Goal: Book appointment/travel/reservation

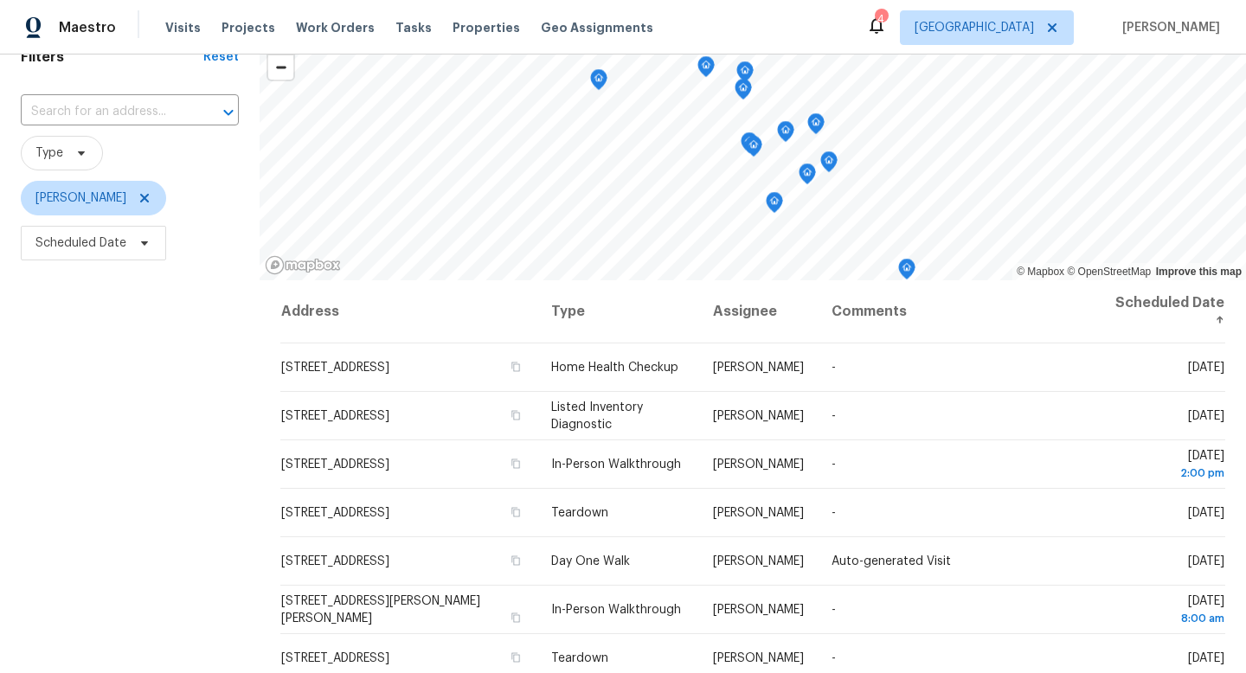
scroll to position [101, 0]
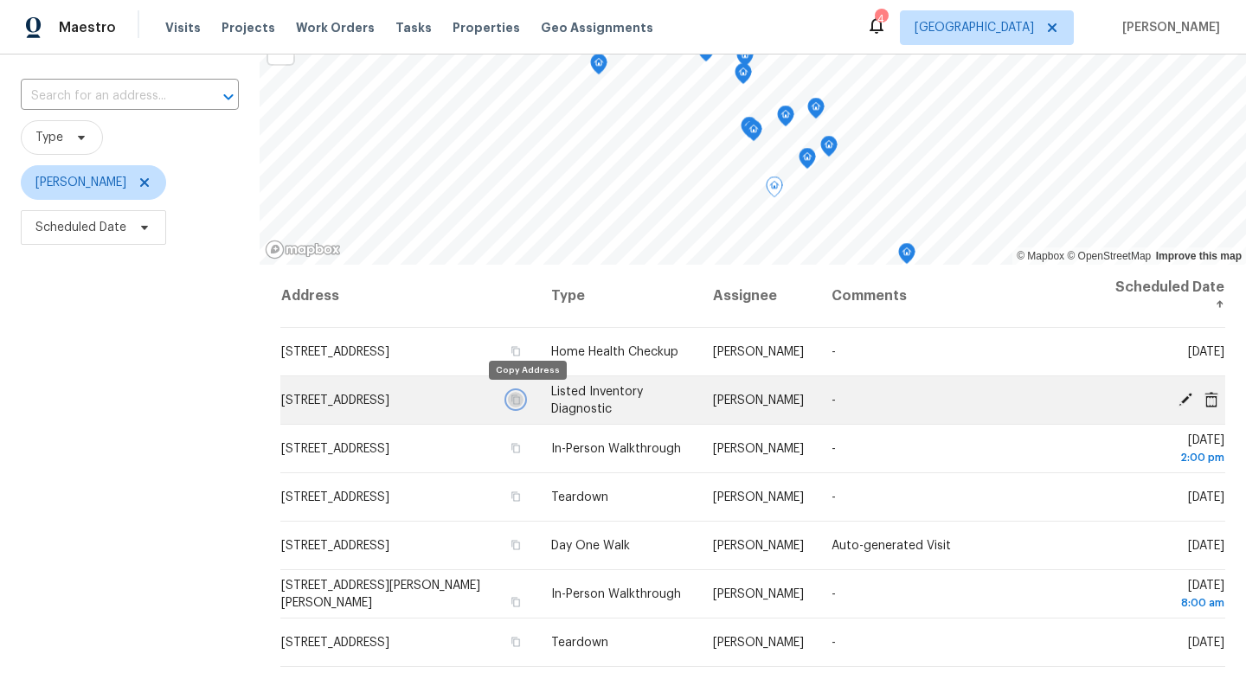
click at [520, 398] on icon "button" at bounding box center [516, 400] width 9 height 10
click at [520, 400] on icon "button" at bounding box center [516, 400] width 9 height 10
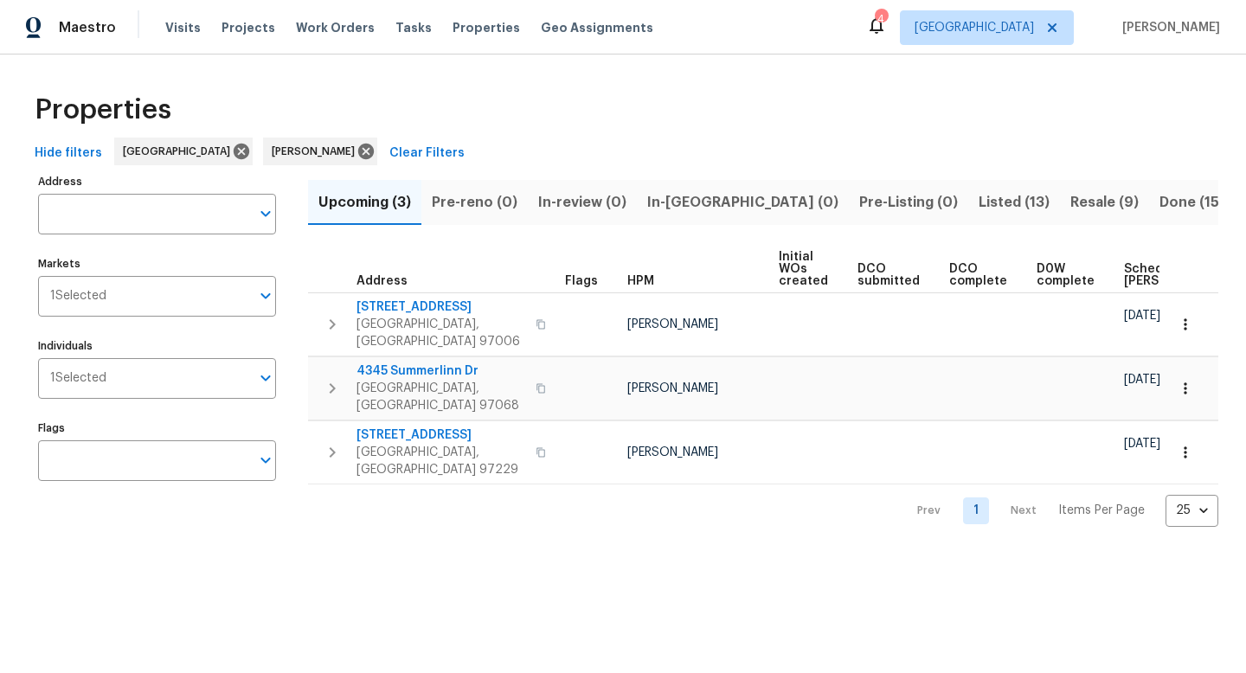
click at [979, 199] on span "Listed (13)" at bounding box center [1014, 202] width 71 height 24
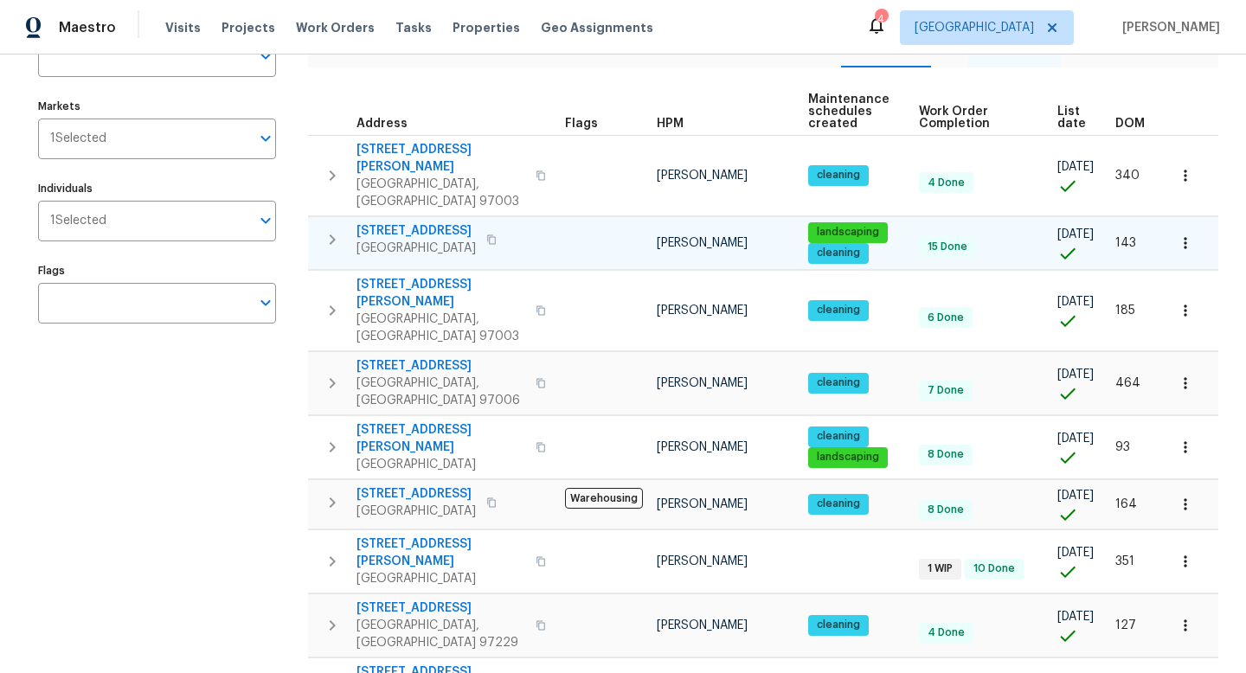
scroll to position [163, 0]
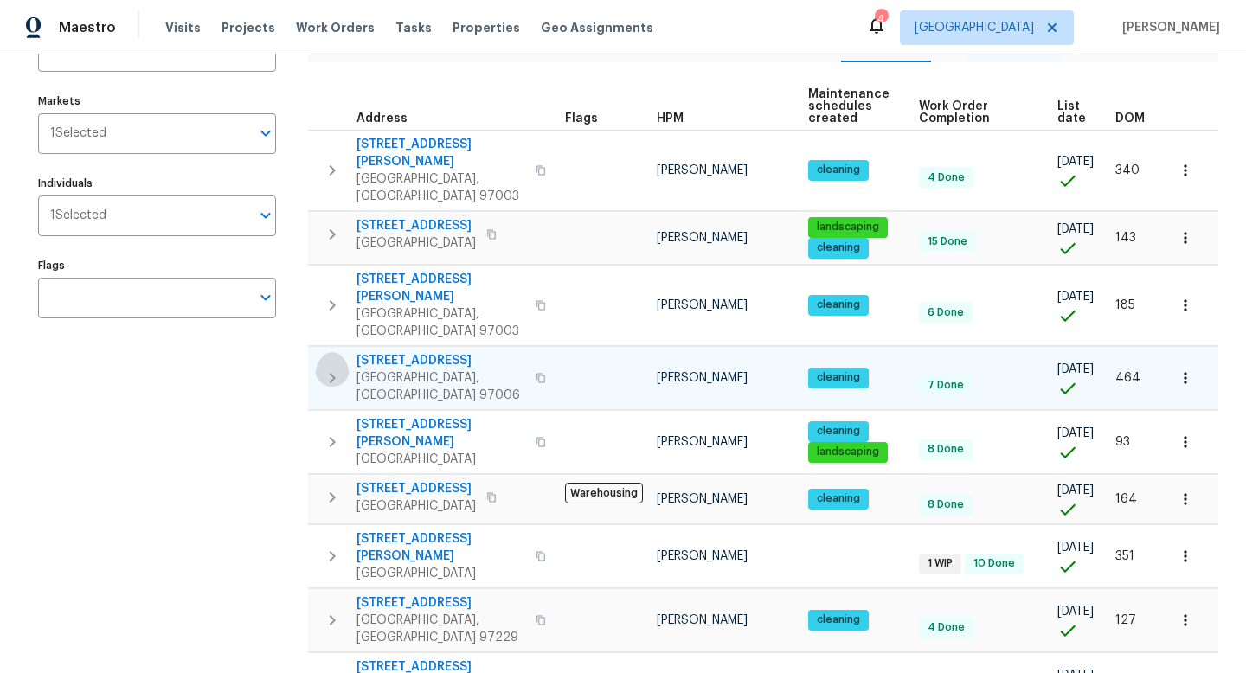
click at [331, 368] on icon "button" at bounding box center [332, 378] width 21 height 21
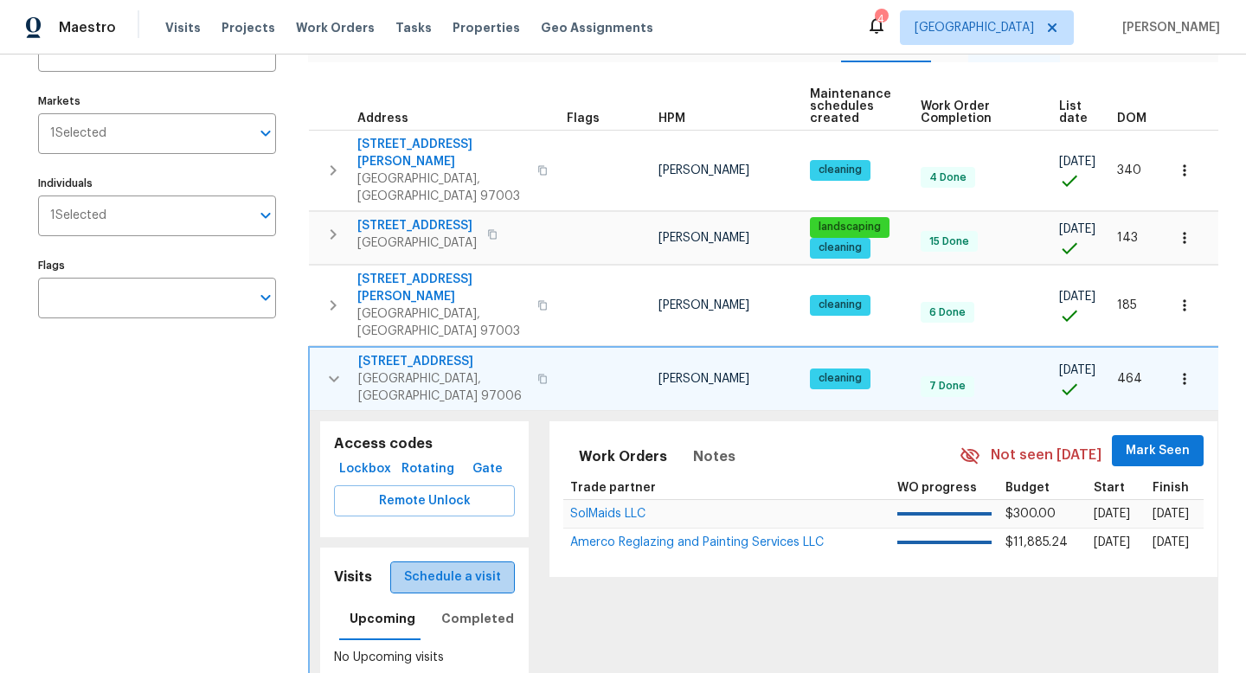
click at [463, 567] on span "Schedule a visit" at bounding box center [452, 578] width 97 height 22
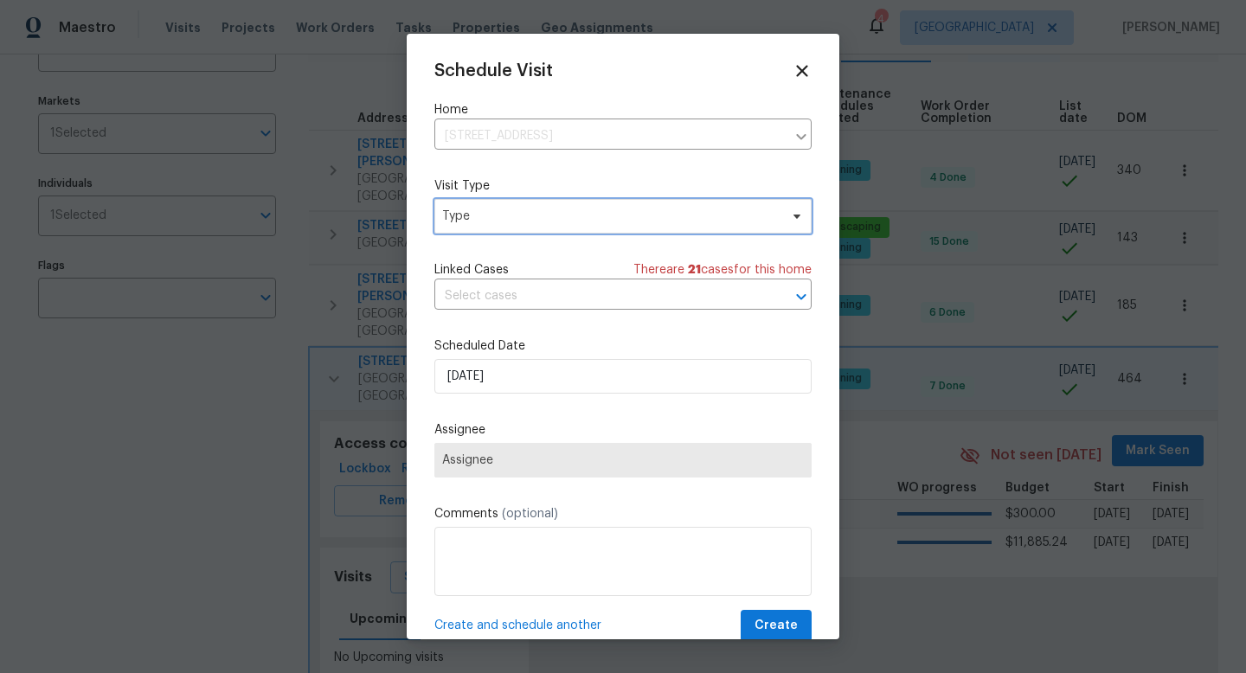
click at [524, 213] on span "Type" at bounding box center [610, 216] width 337 height 17
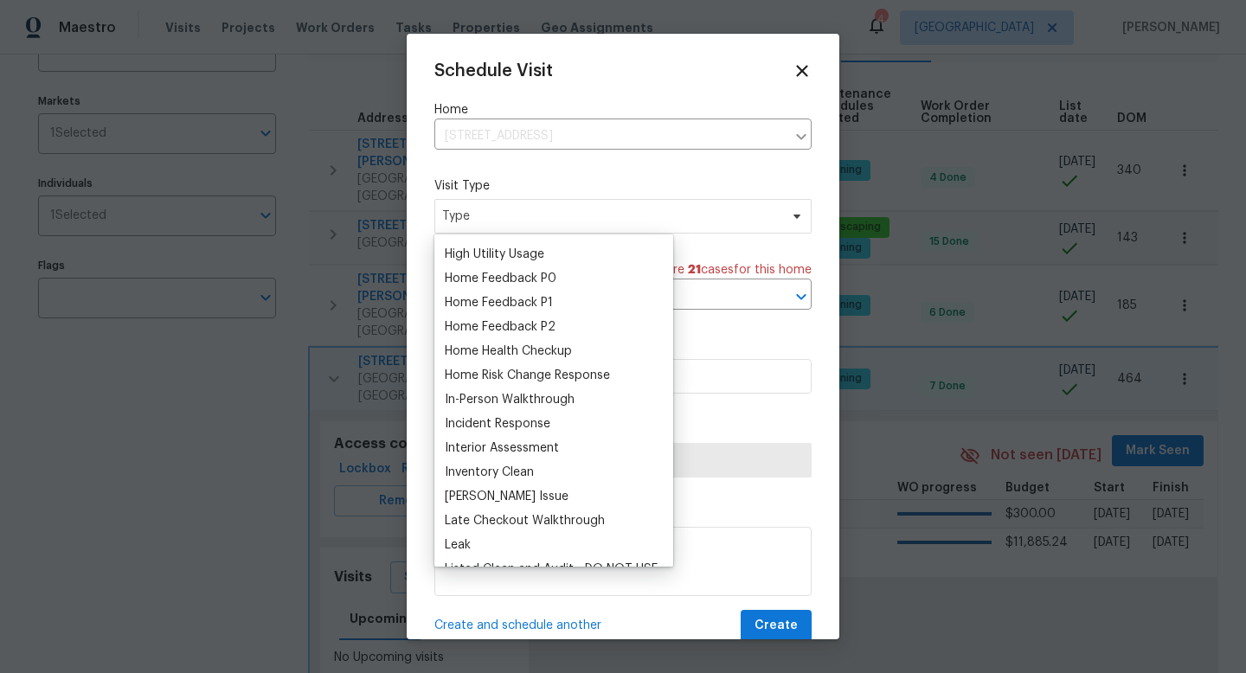
scroll to position [504, 0]
click at [511, 350] on div "Home Health Checkup" at bounding box center [508, 352] width 127 height 17
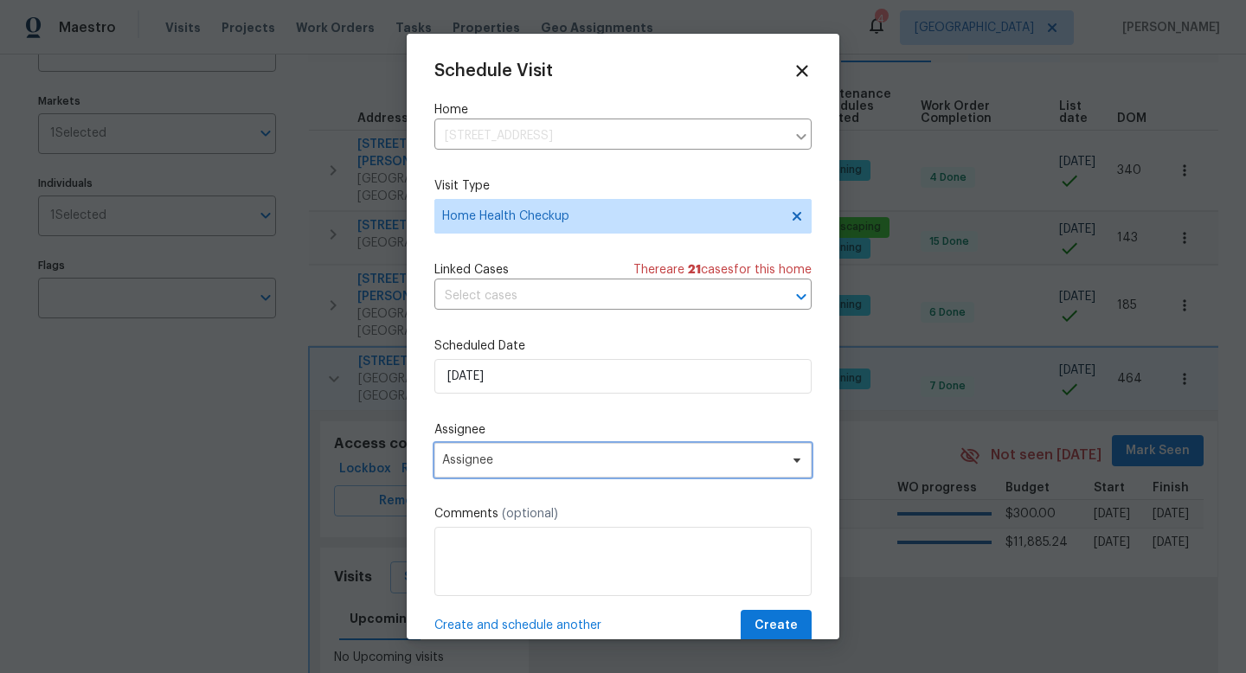
click at [518, 457] on span "Assignee" at bounding box center [611, 461] width 339 height 14
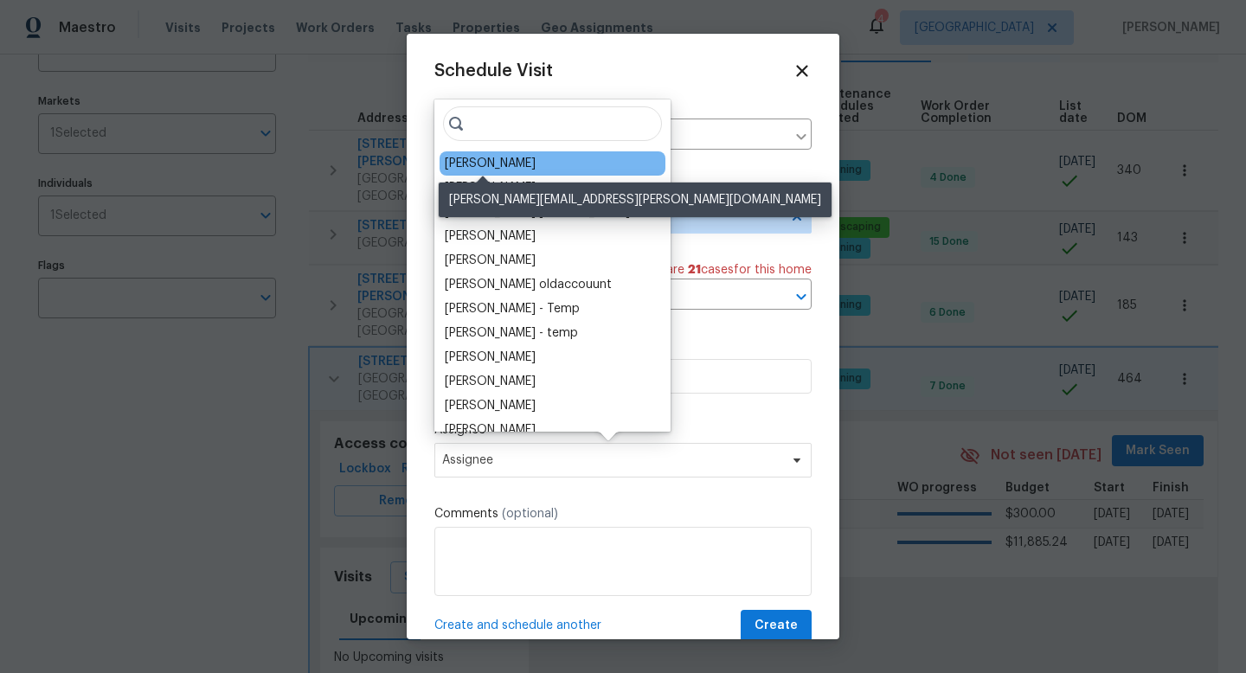
click at [490, 168] on div "[PERSON_NAME]" at bounding box center [490, 163] width 91 height 17
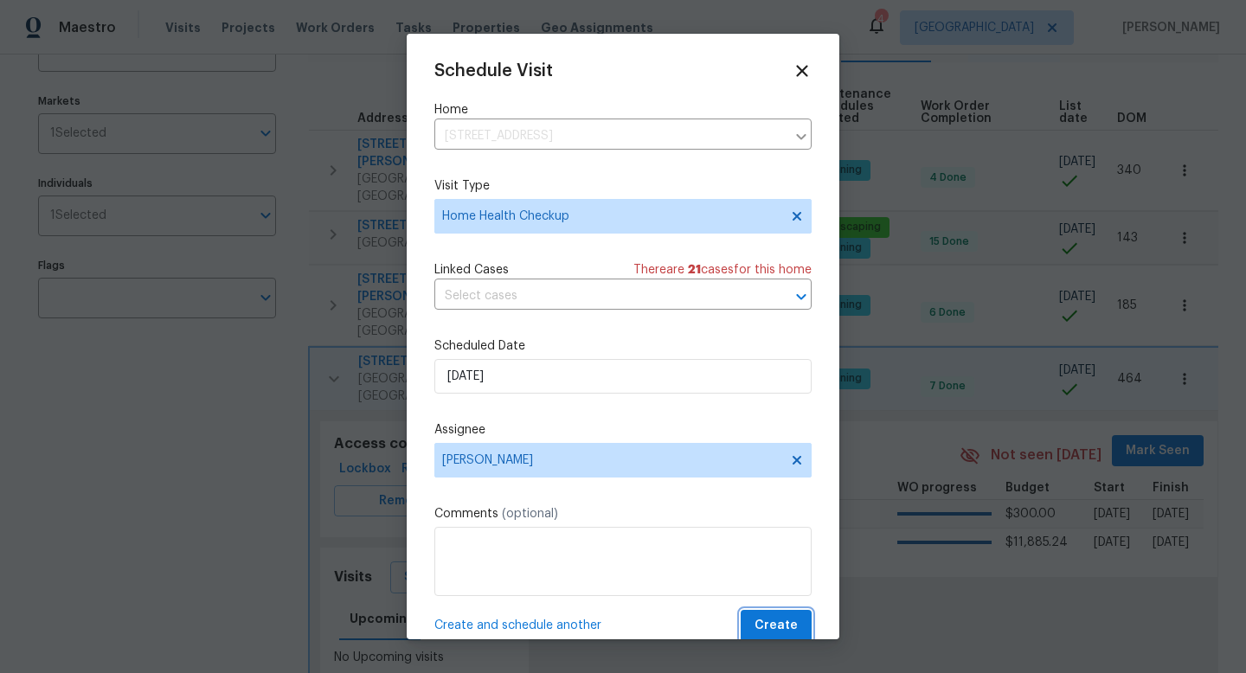
click at [769, 625] on span "Create" at bounding box center [776, 626] width 43 height 22
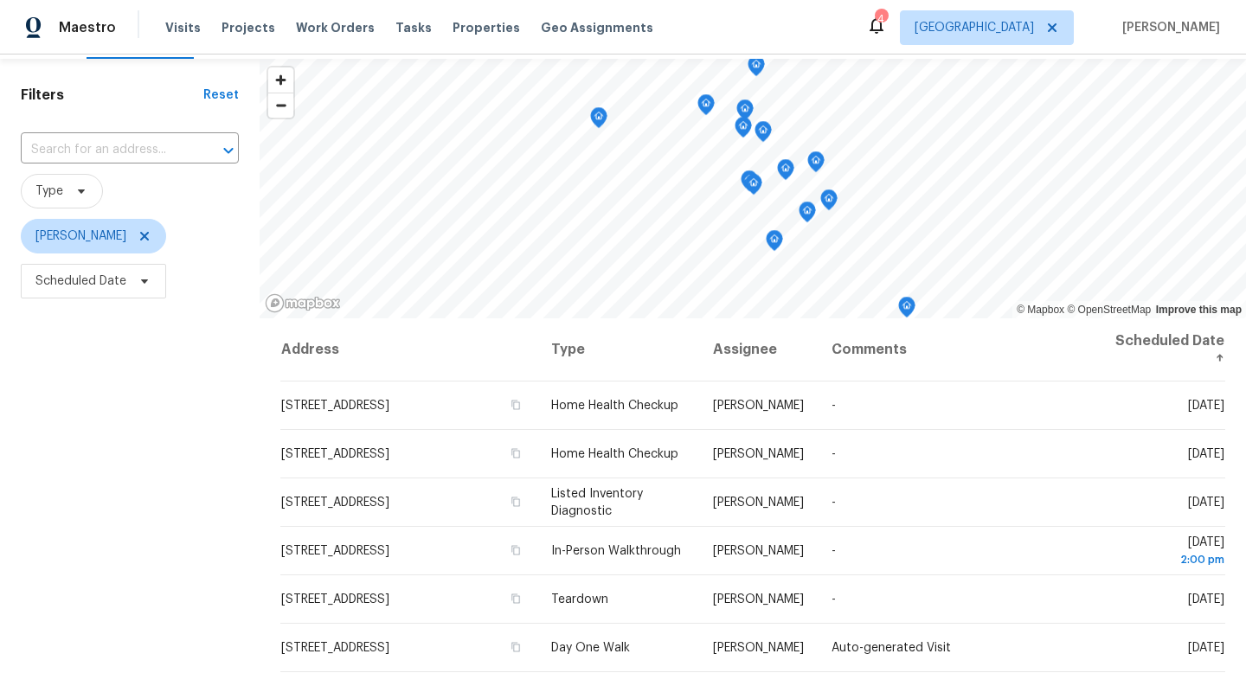
scroll to position [49, 0]
